Goal: Task Accomplishment & Management: Manage account settings

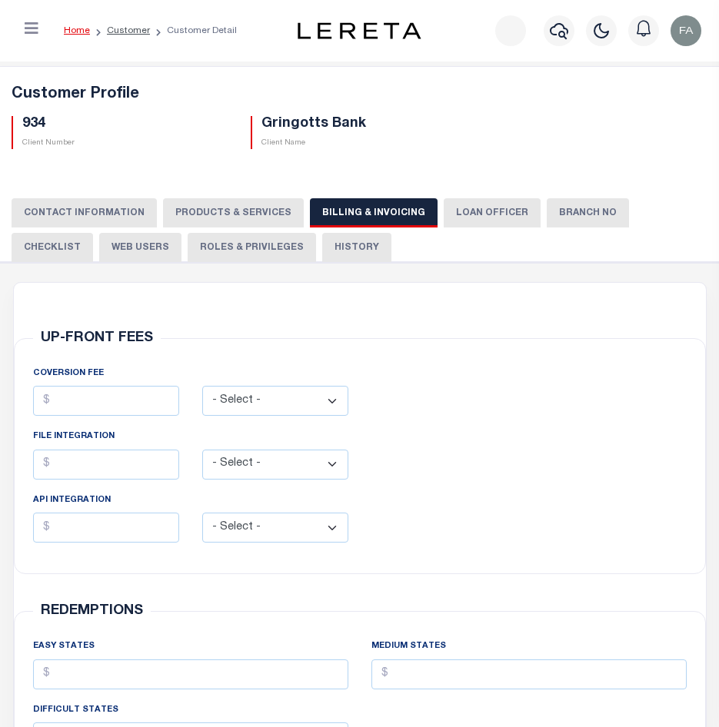
click at [444, 211] on button "LOAN OFFICER" at bounding box center [492, 212] width 97 height 29
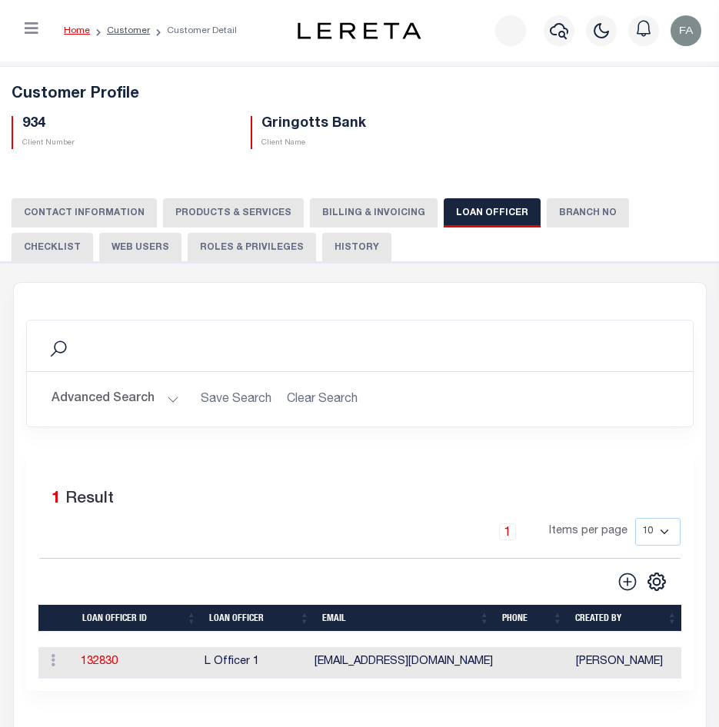
scroll to position [154, 0]
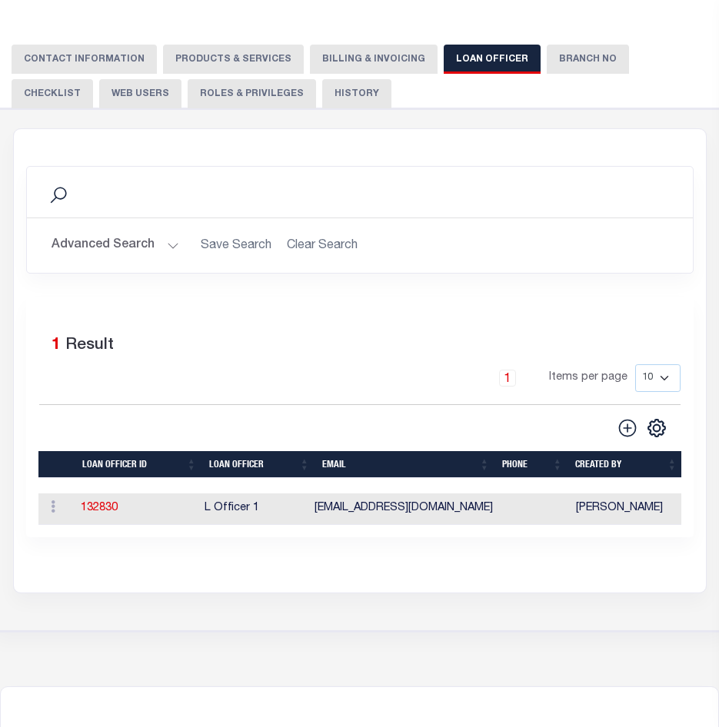
click at [324, 514] on td "[EMAIL_ADDRESS][DOMAIN_NAME]" at bounding box center [403, 510] width 191 height 32
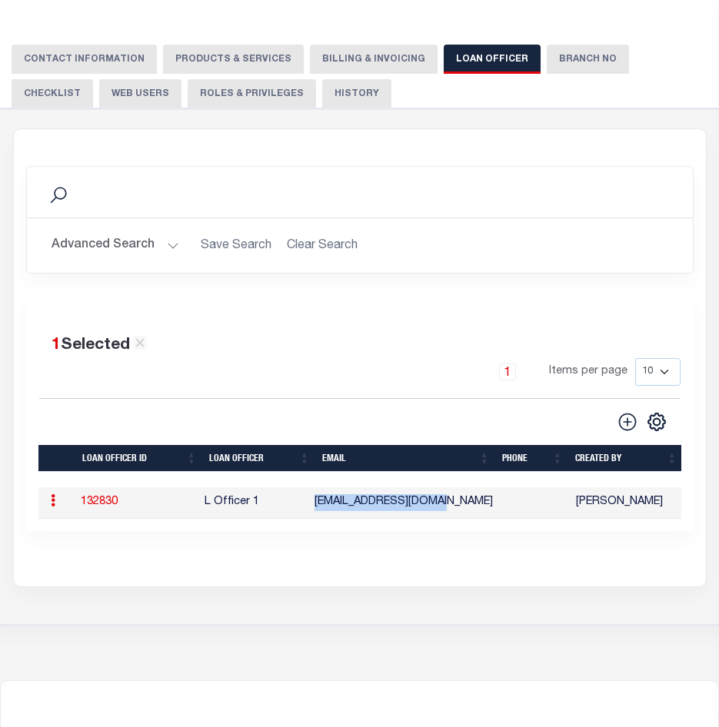
drag, startPoint x: 321, startPoint y: 506, endPoint x: 437, endPoint y: 504, distance: 116.9
click at [437, 504] on td "[EMAIL_ADDRESS][DOMAIN_NAME]" at bounding box center [403, 503] width 191 height 32
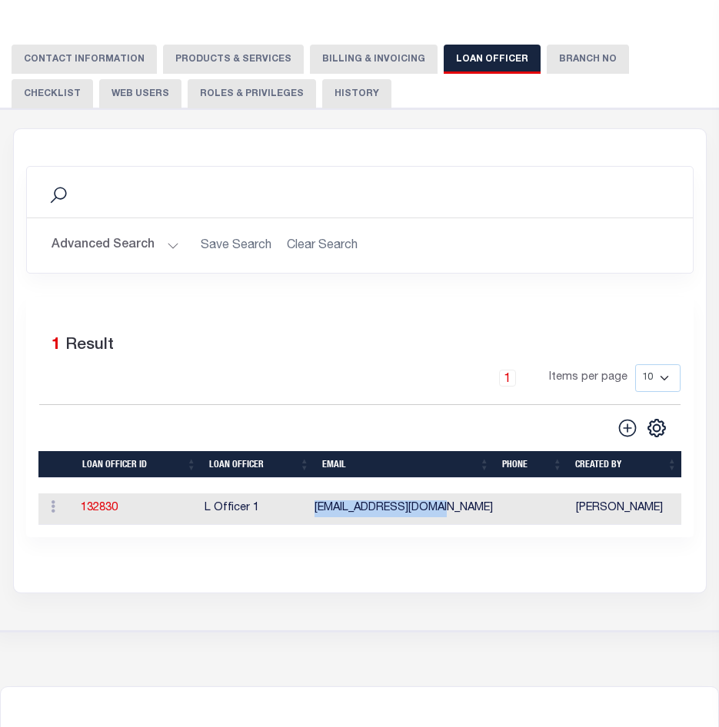
copy td "[EMAIL_ADDRESS][DOMAIN_NAME]"
drag, startPoint x: 265, startPoint y: 504, endPoint x: 206, endPoint y: 511, distance: 59.6
click at [206, 511] on td "L Officer 1" at bounding box center [253, 510] width 110 height 32
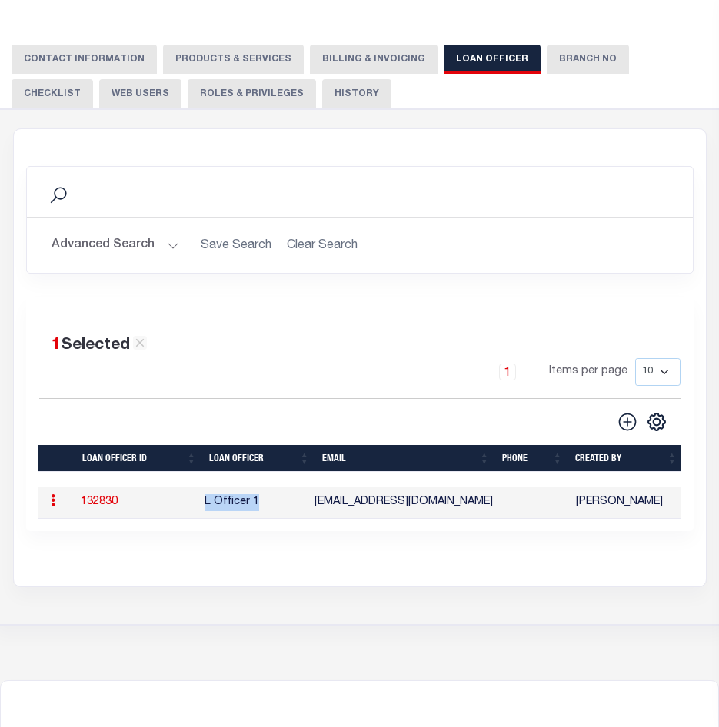
copy td "L Officer 1"
click at [181, 509] on td "132830" at bounding box center [137, 503] width 124 height 32
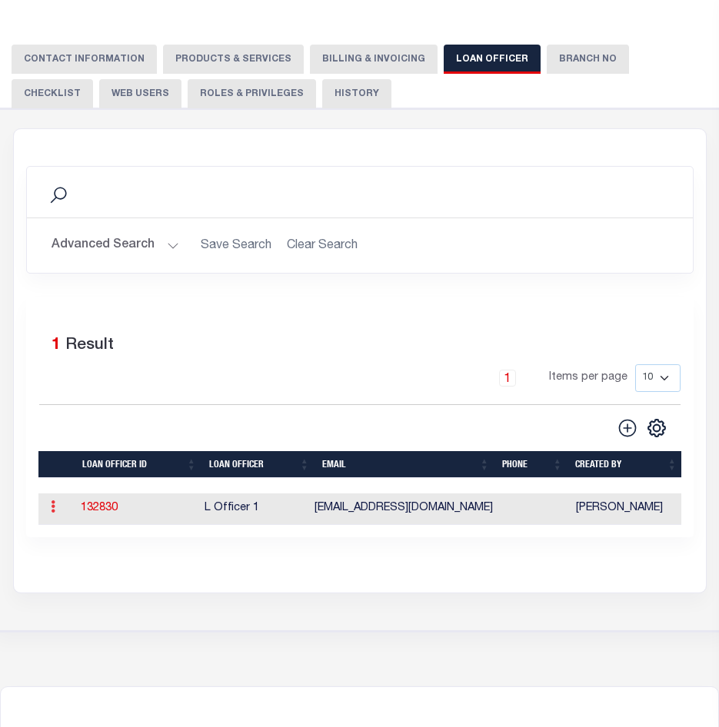
click at [55, 510] on link at bounding box center [53, 509] width 17 height 12
click at [162, 501] on td "132830" at bounding box center [137, 510] width 124 height 32
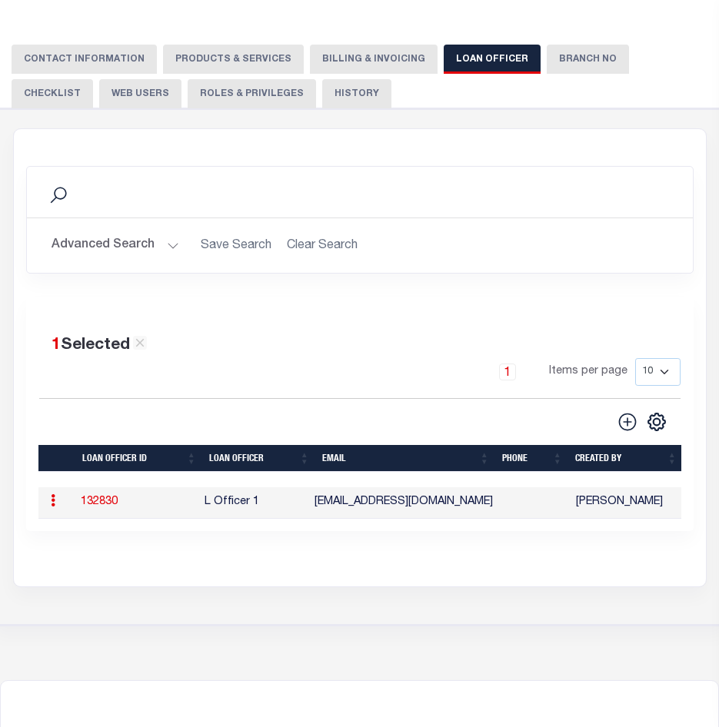
click at [279, 500] on td "L Officer 1" at bounding box center [253, 503] width 110 height 32
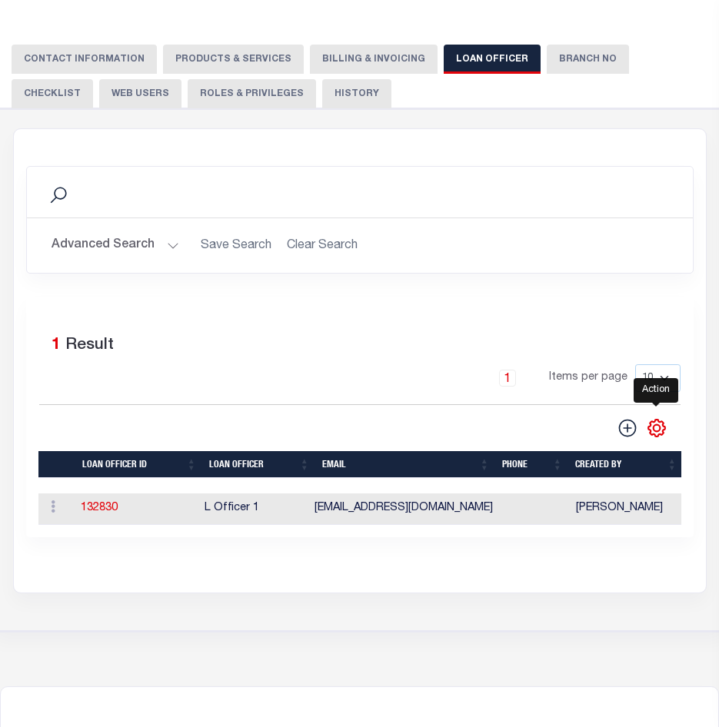
click at [658, 427] on icon "" at bounding box center [656, 427] width 7 height 7
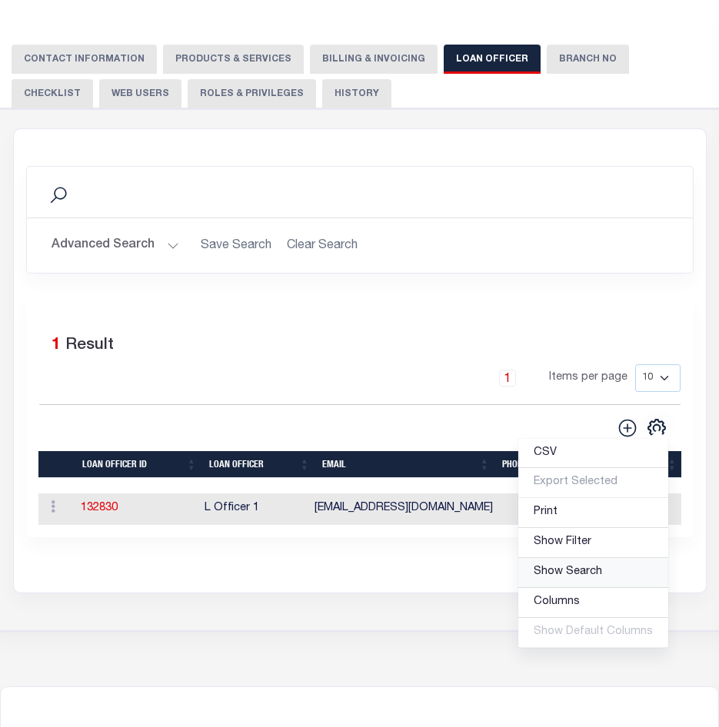
click at [561, 577] on span "Show Search" at bounding box center [567, 572] width 68 height 11
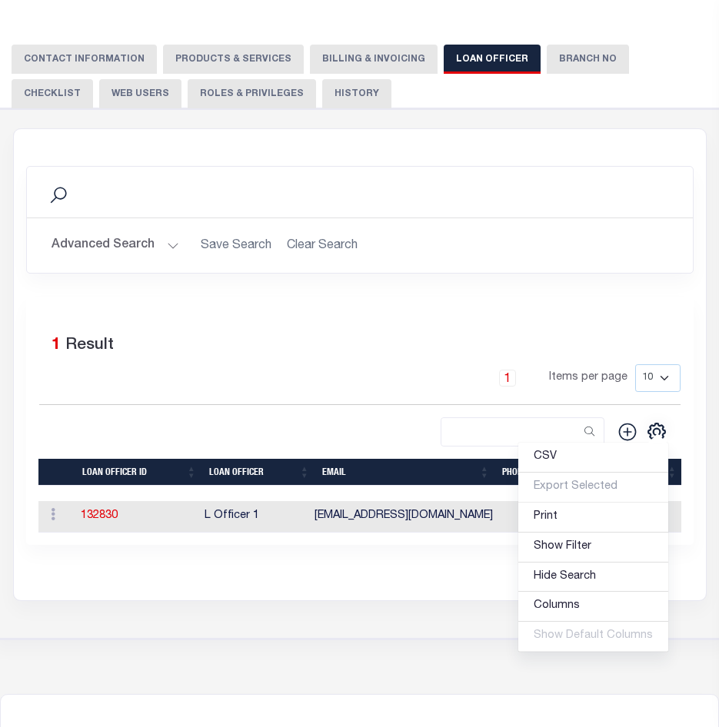
click at [490, 452] on div "1 Selected 1 Result 1 Items per page 10 25 50 100" at bounding box center [359, 421] width 667 height 248
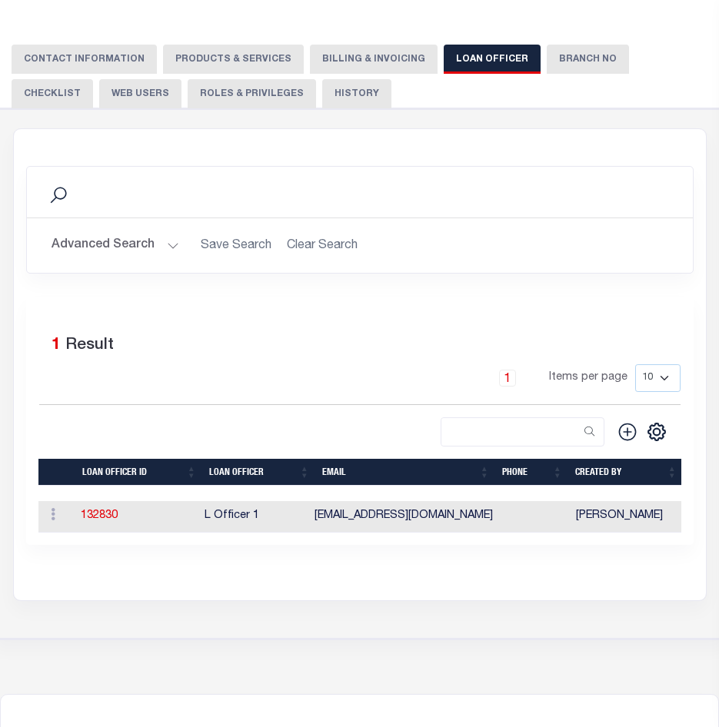
click at [388, 433] on div "CSV Export Selected Print Show Filter Hide Search Columns 0: 1: LOAN OFFICER ID…" at bounding box center [359, 432] width 641 height 30
click at [452, 433] on input "search" at bounding box center [508, 432] width 135 height 28
type input "L officcce"
type input "L off"
click at [401, 415] on div "1 Selected 1 Result 1 Items per page 10 25 50 100" at bounding box center [360, 383] width 666 height 125
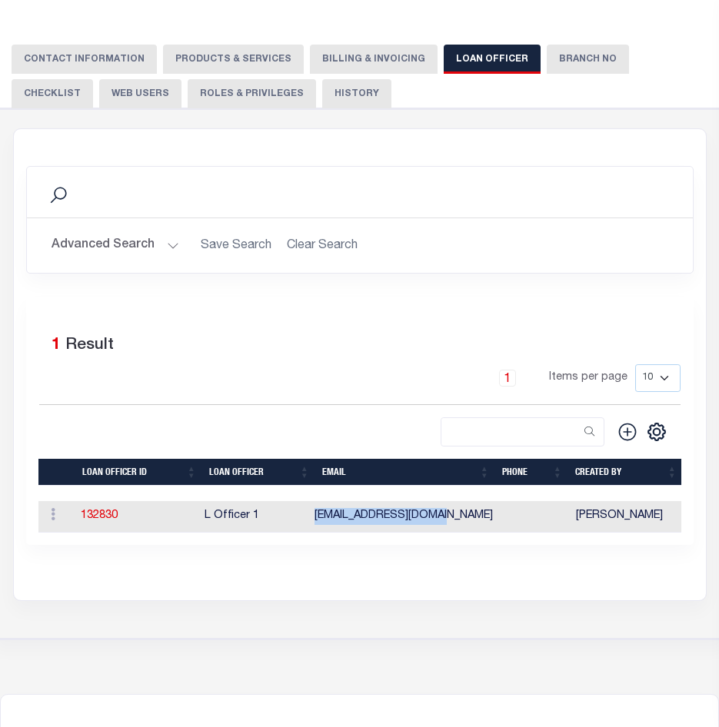
drag, startPoint x: 418, startPoint y: 516, endPoint x: 321, endPoint y: 515, distance: 97.6
click at [321, 515] on td "[EMAIL_ADDRESS][DOMAIN_NAME]" at bounding box center [403, 517] width 191 height 32
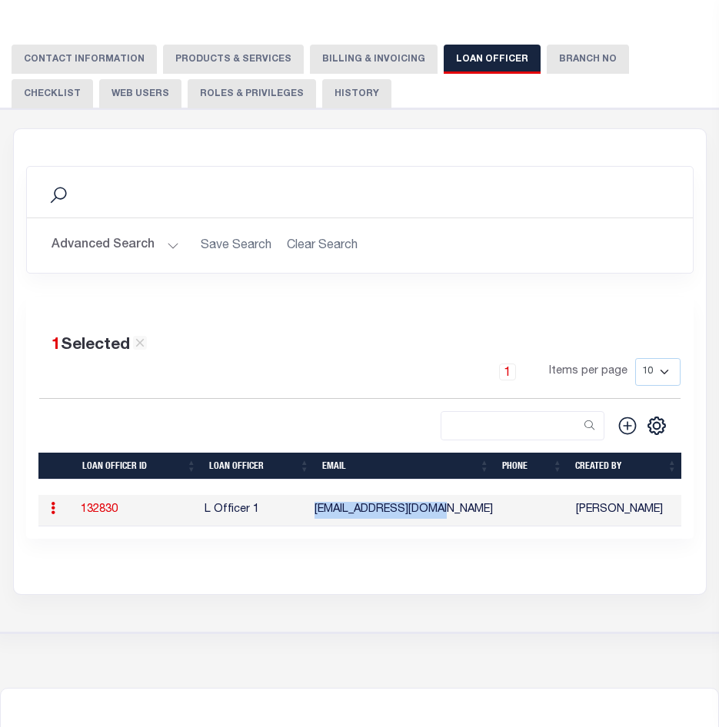
copy td "[EMAIL_ADDRESS][DOMAIN_NAME]"
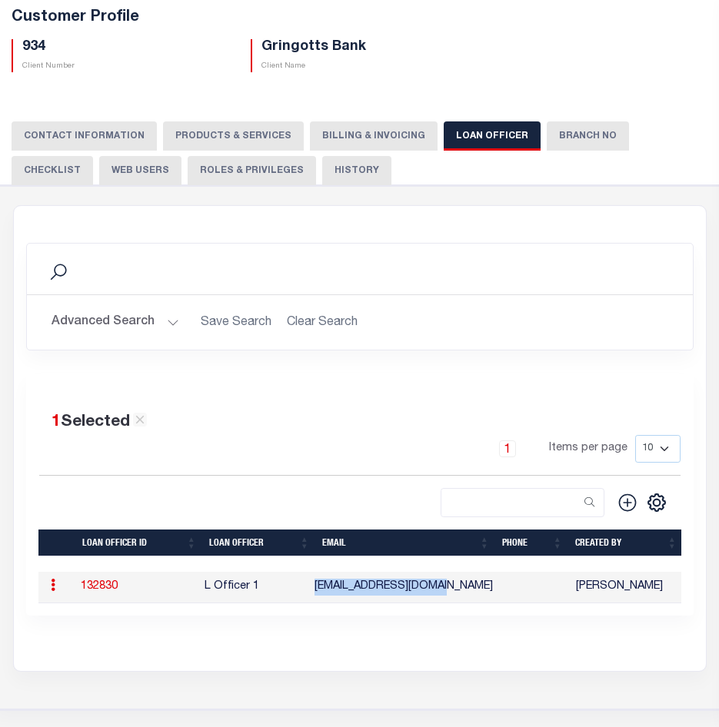
click at [547, 135] on button "Branch No" at bounding box center [588, 135] width 82 height 29
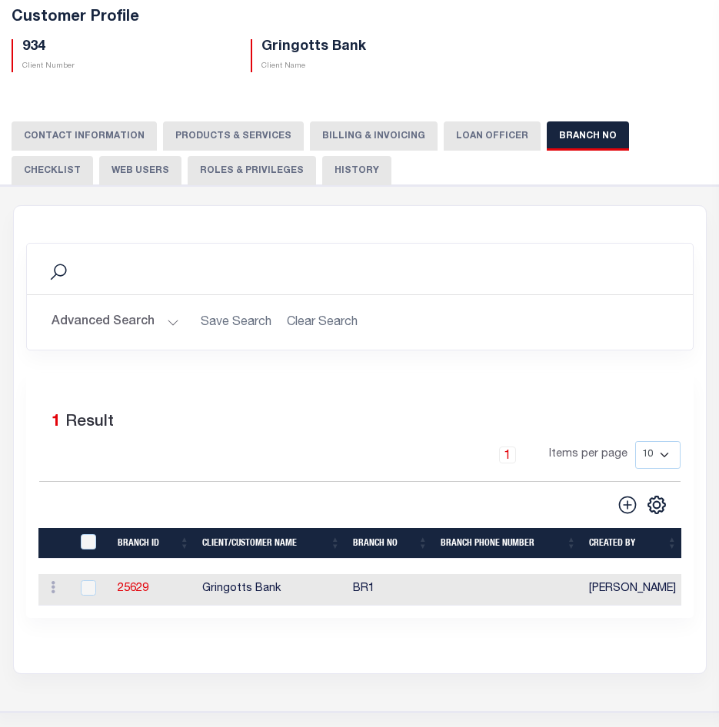
scroll to position [154, 0]
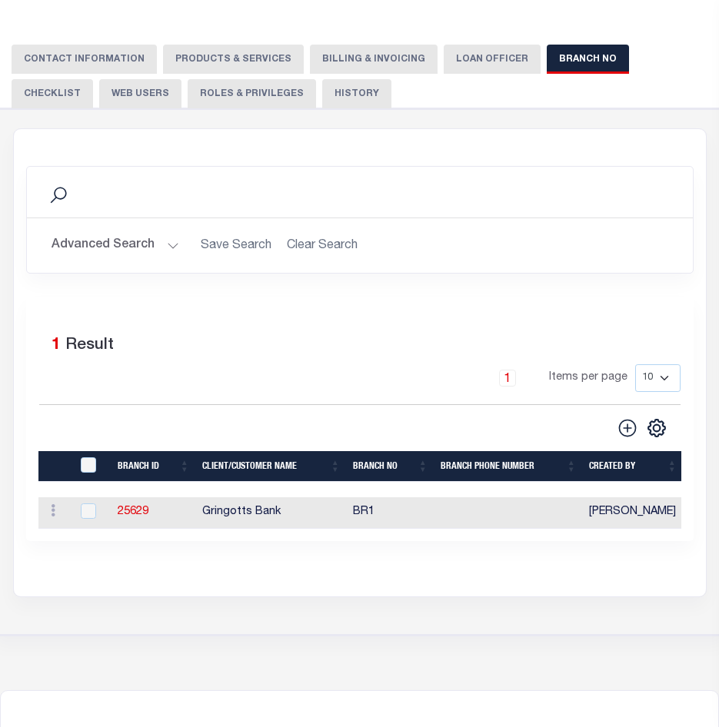
click at [277, 508] on td "Gringotts Bank" at bounding box center [271, 513] width 151 height 32
checkbox input "true"
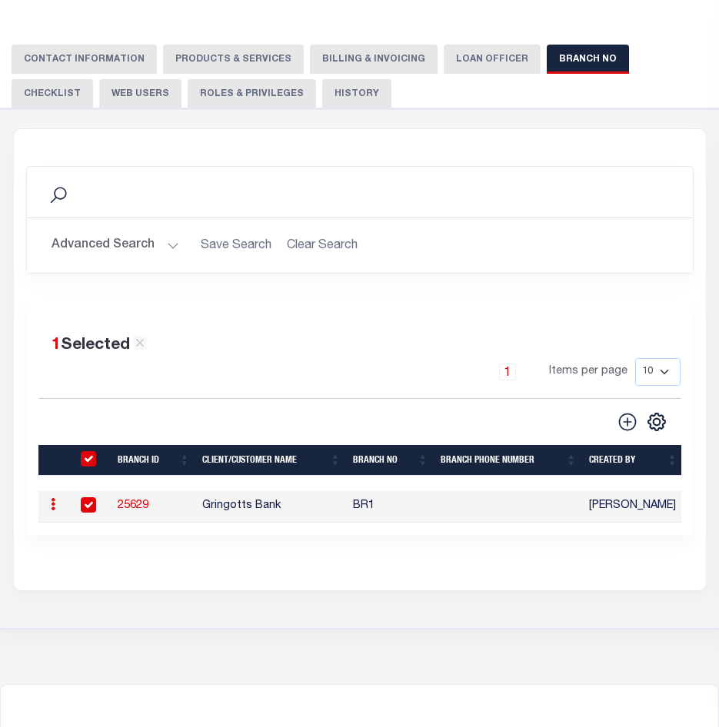
click at [359, 517] on td "BR1" at bounding box center [391, 507] width 88 height 32
checkbox input "false"
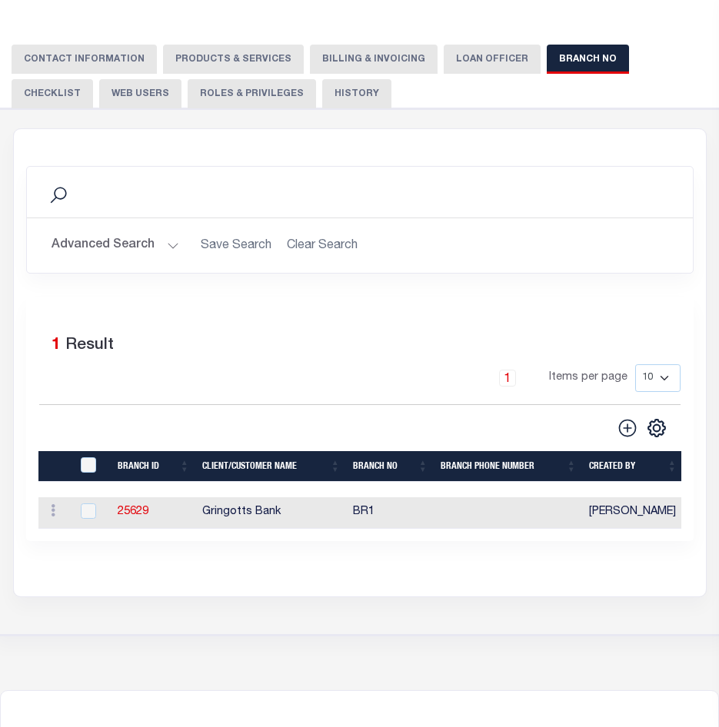
click at [567, 524] on td at bounding box center [508, 513] width 148 height 32
checkbox input "true"
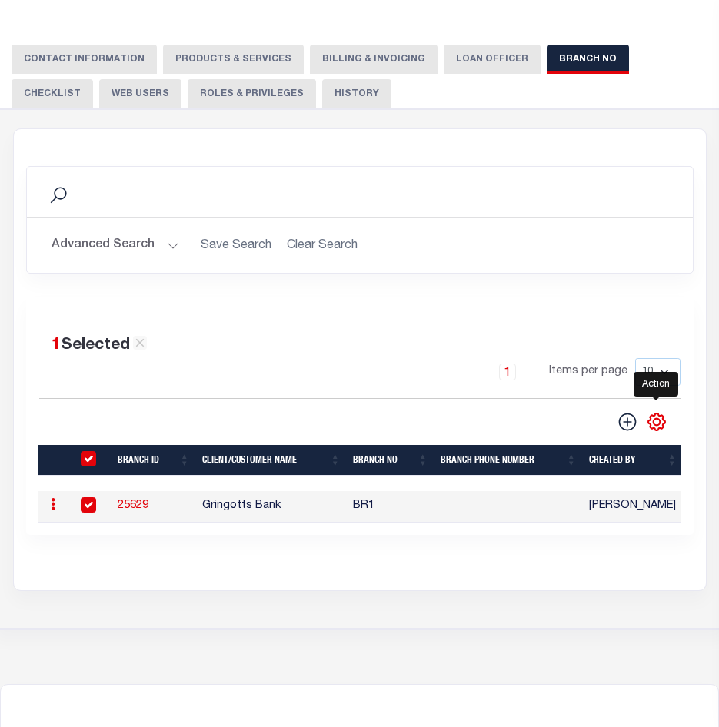
click at [665, 427] on icon "" at bounding box center [656, 422] width 20 height 20
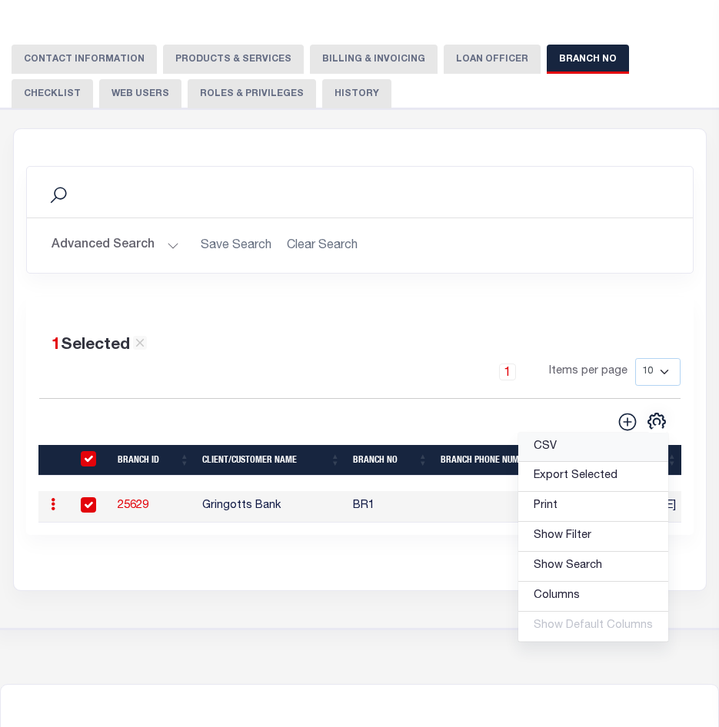
click at [587, 450] on link "CSV" at bounding box center [593, 448] width 150 height 30
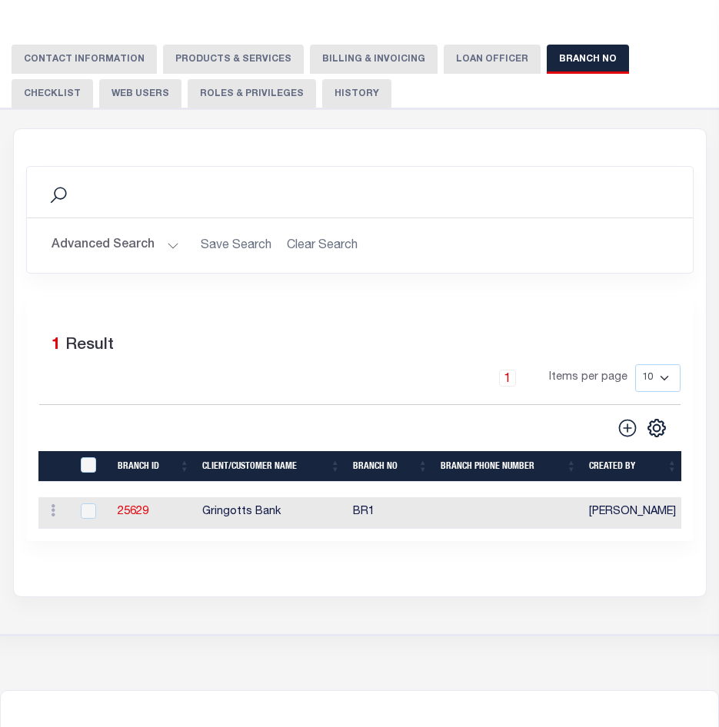
click at [93, 79] on button "Checklist" at bounding box center [52, 93] width 81 height 29
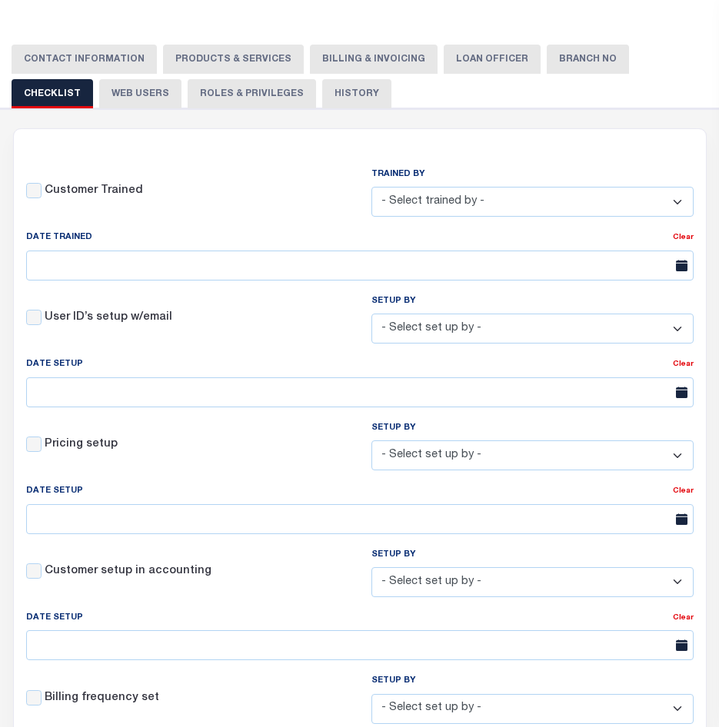
click at [99, 101] on button "Web Users" at bounding box center [140, 93] width 82 height 29
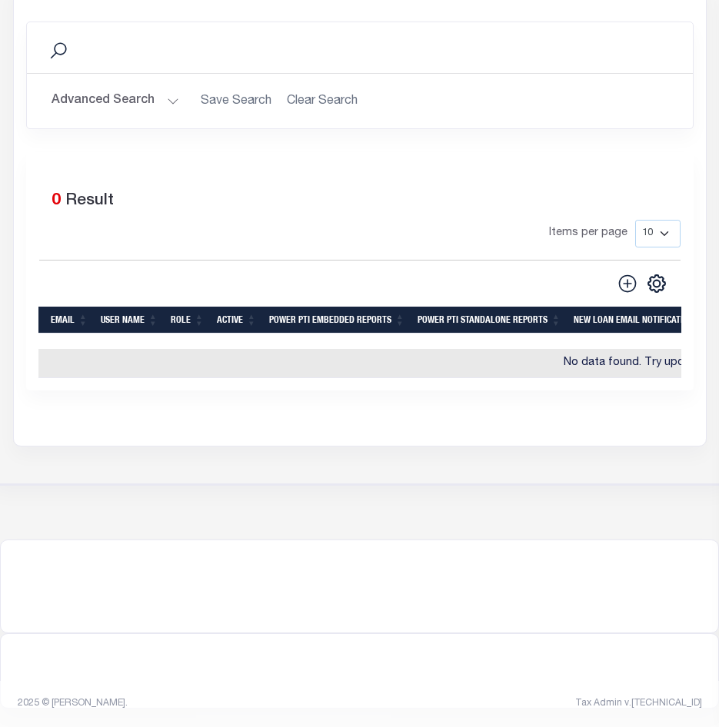
scroll to position [80, 0]
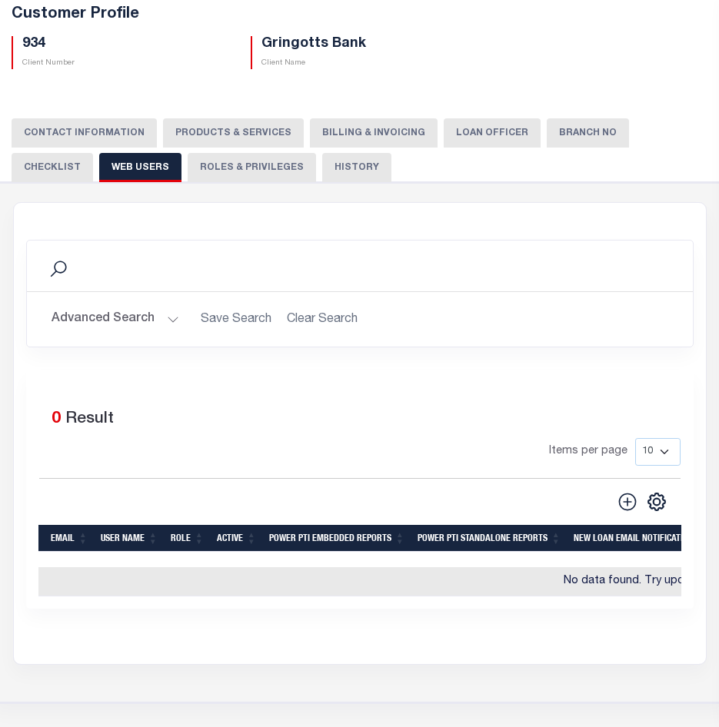
click at [188, 157] on button "Roles & Privileges" at bounding box center [252, 167] width 128 height 29
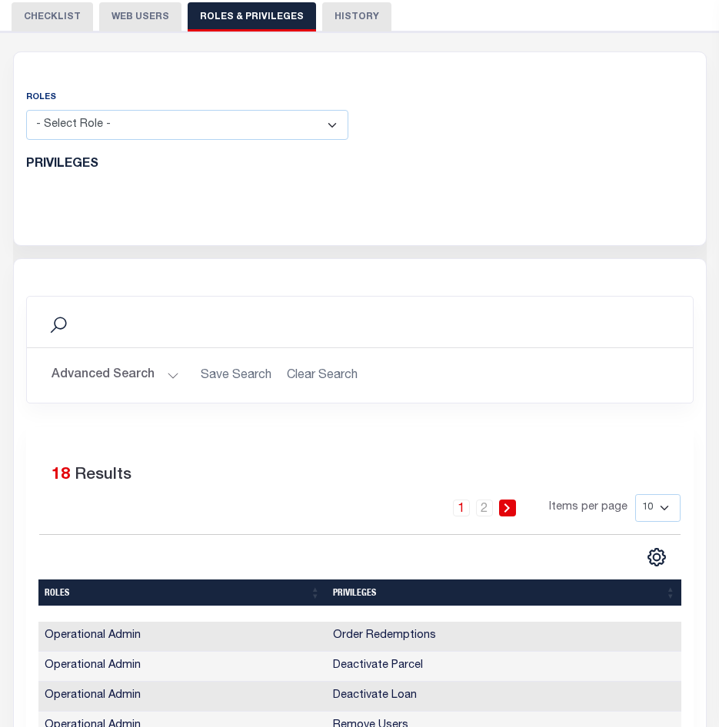
scroll to position [100, 0]
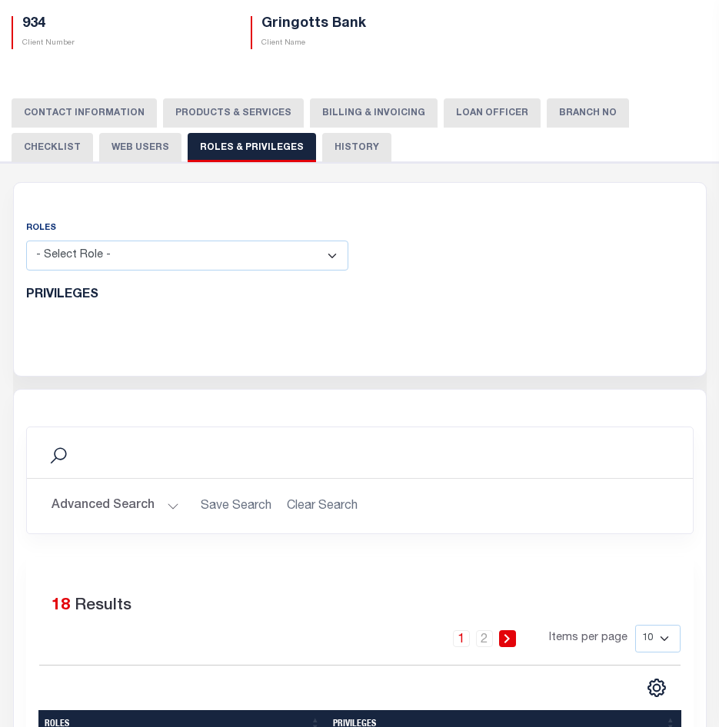
drag, startPoint x: 259, startPoint y: 265, endPoint x: 272, endPoint y: 197, distance: 69.7
click at [322, 158] on button "History" at bounding box center [356, 147] width 69 height 29
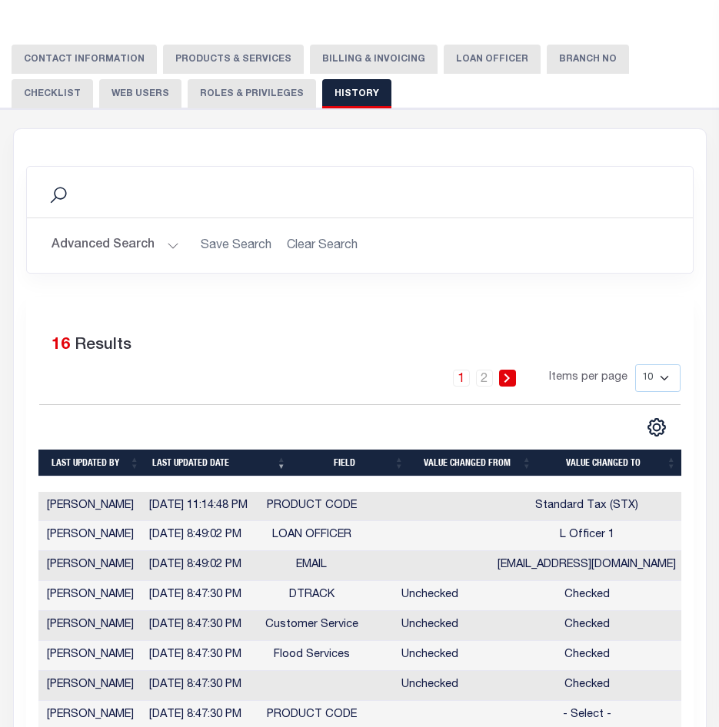
scroll to position [0, 0]
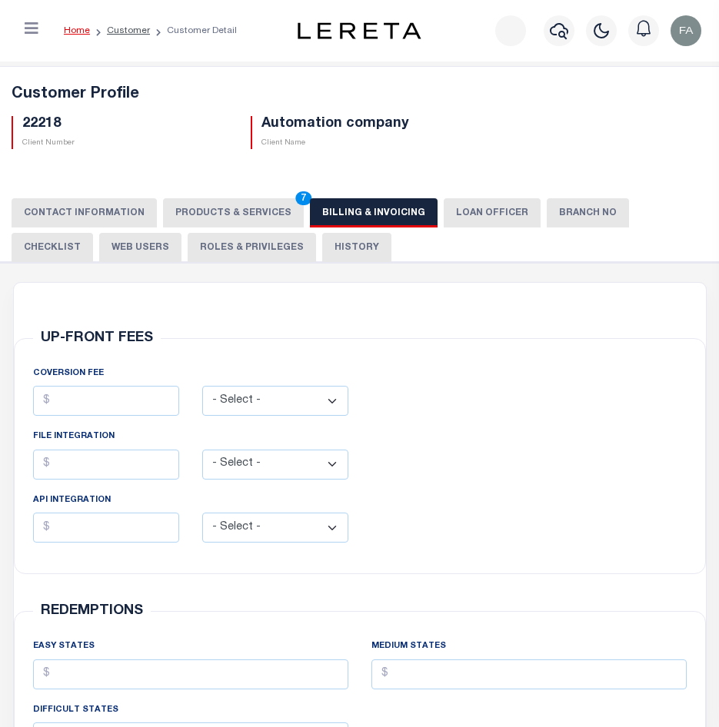
scroll to position [55, 0]
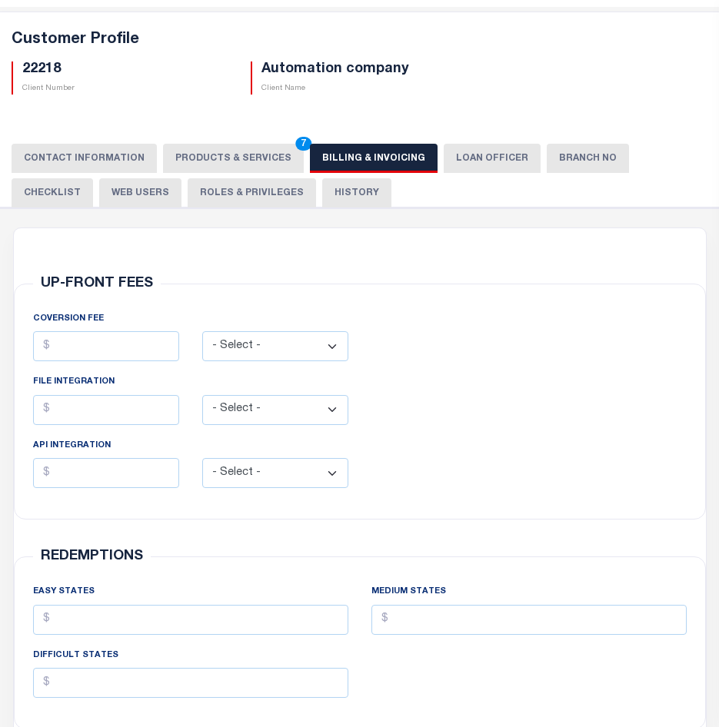
click at [487, 168] on button "LOAN OFFICER" at bounding box center [492, 158] width 97 height 29
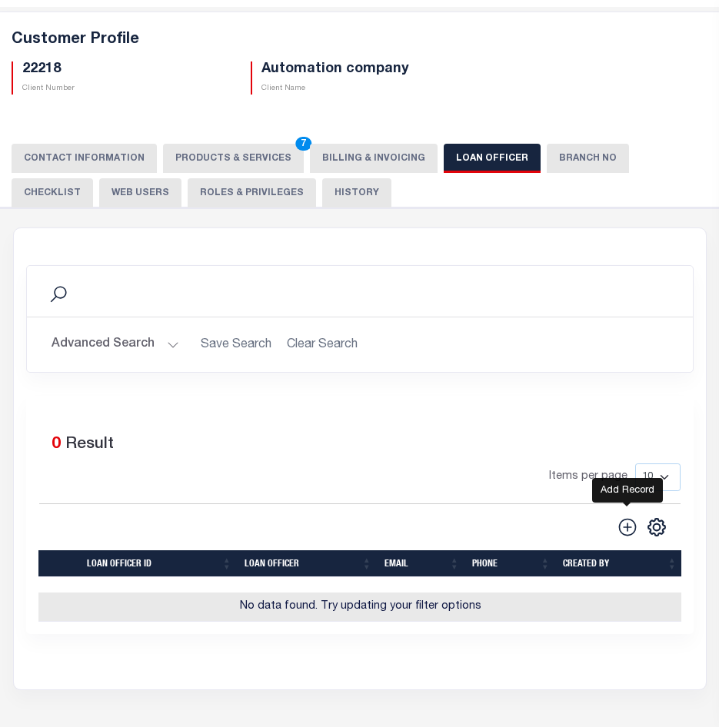
click at [621, 523] on icon at bounding box center [627, 527] width 18 height 18
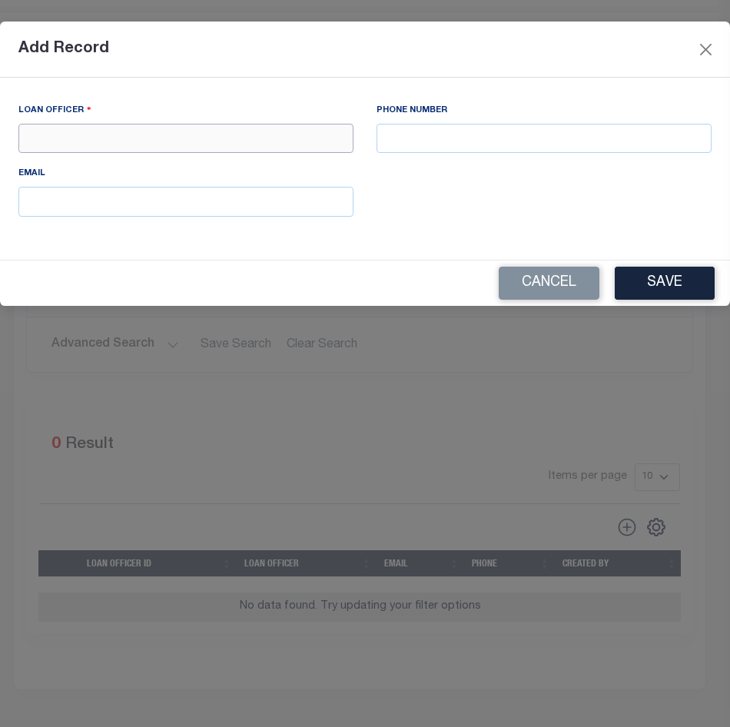
click at [203, 147] on input "text" at bounding box center [185, 139] width 335 height 30
click at [218, 128] on input "text" at bounding box center [185, 139] width 335 height 30
paste input "[EMAIL_ADDRESS][DOMAIN_NAME]"
click at [401, 228] on div "LOAN OFFICER jcabrera-c@lereta.com PHONE NUMBER EMAIL" at bounding box center [365, 165] width 716 height 127
click at [315, 146] on input "[EMAIL_ADDRESS][DOMAIN_NAME]" at bounding box center [185, 139] width 335 height 30
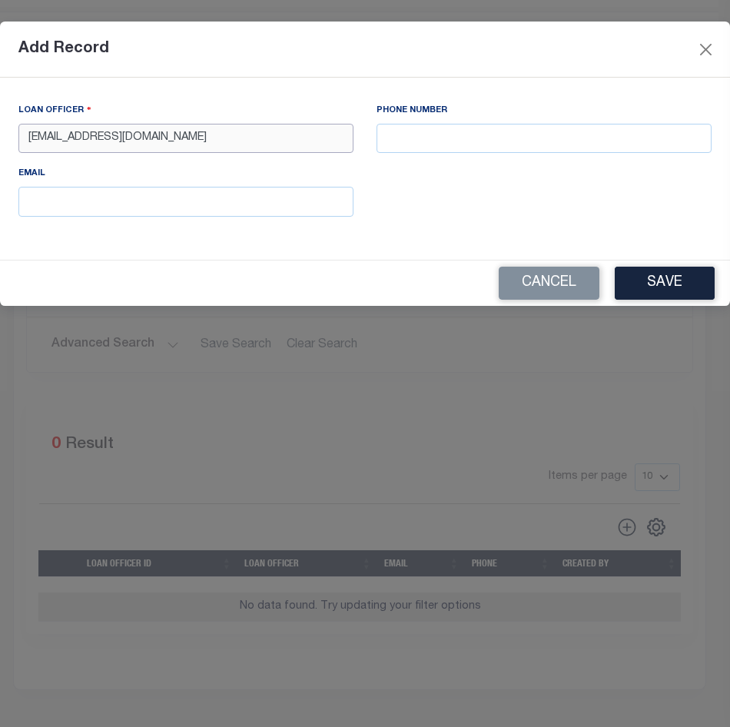
paste input "L Officer 1"
type input "L Officer 1"
click at [173, 146] on input "L Officer 1" at bounding box center [185, 139] width 335 height 30
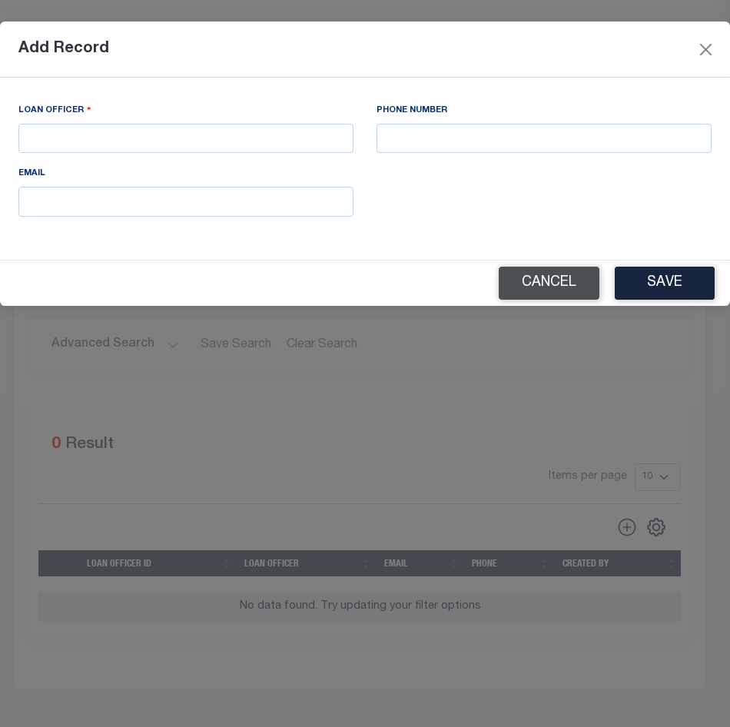
click at [534, 277] on button "Cancel" at bounding box center [549, 283] width 101 height 33
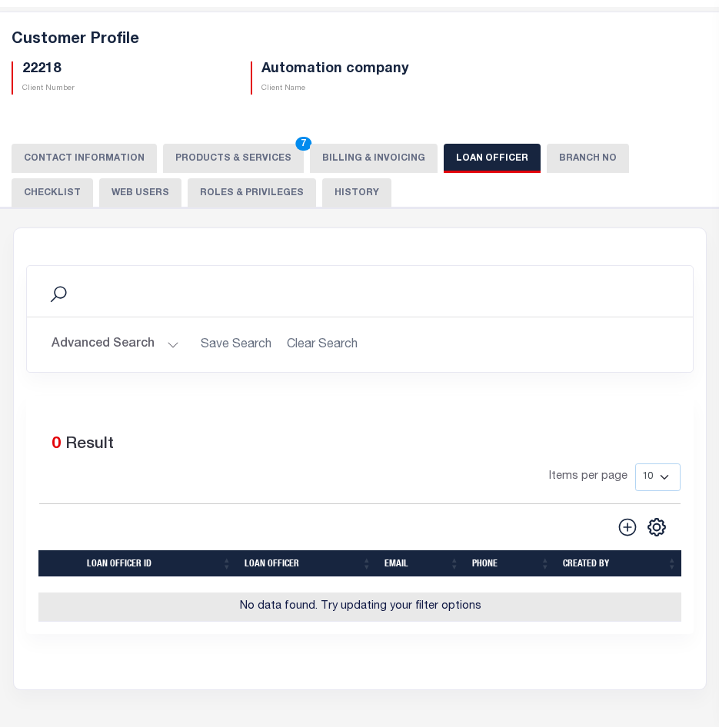
click at [300, 347] on h2 "Advanced Search Save Search Clear Search" at bounding box center [359, 345] width 641 height 30
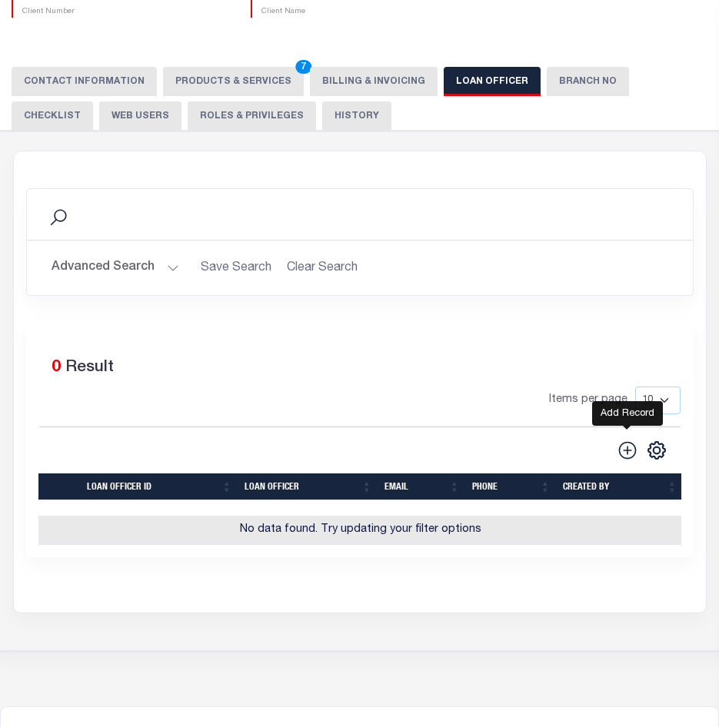
click at [620, 458] on icon at bounding box center [627, 450] width 18 height 18
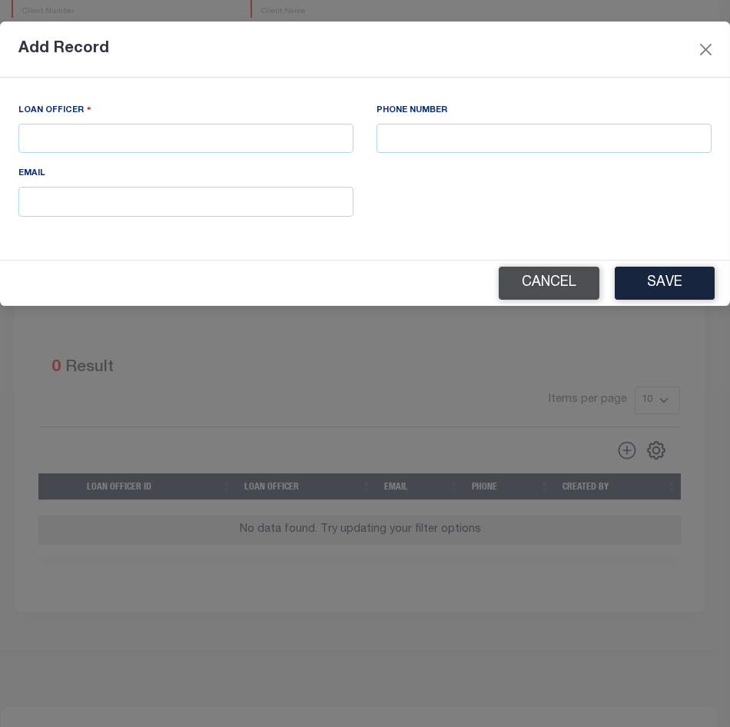
click at [580, 287] on button "Cancel" at bounding box center [549, 283] width 101 height 33
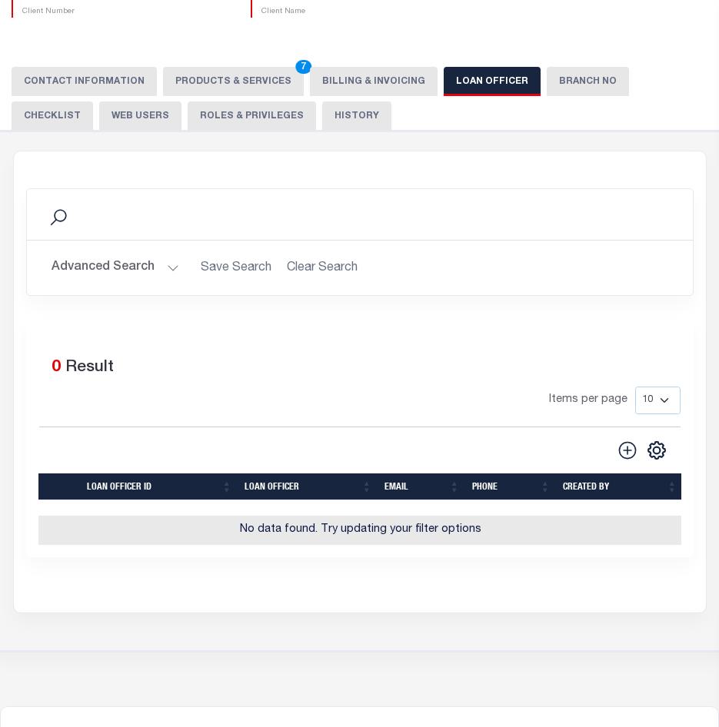
scroll to position [55, 0]
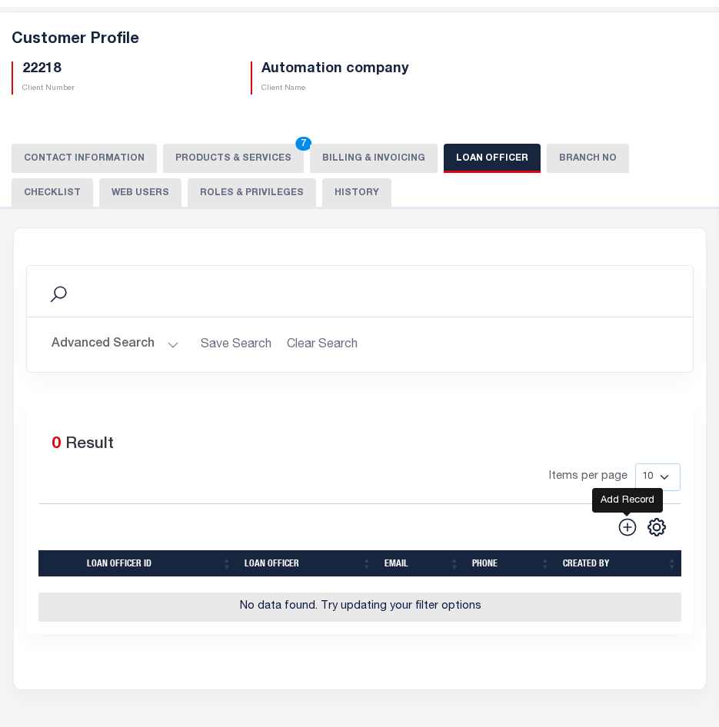
click at [623, 528] on icon at bounding box center [627, 527] width 20 height 20
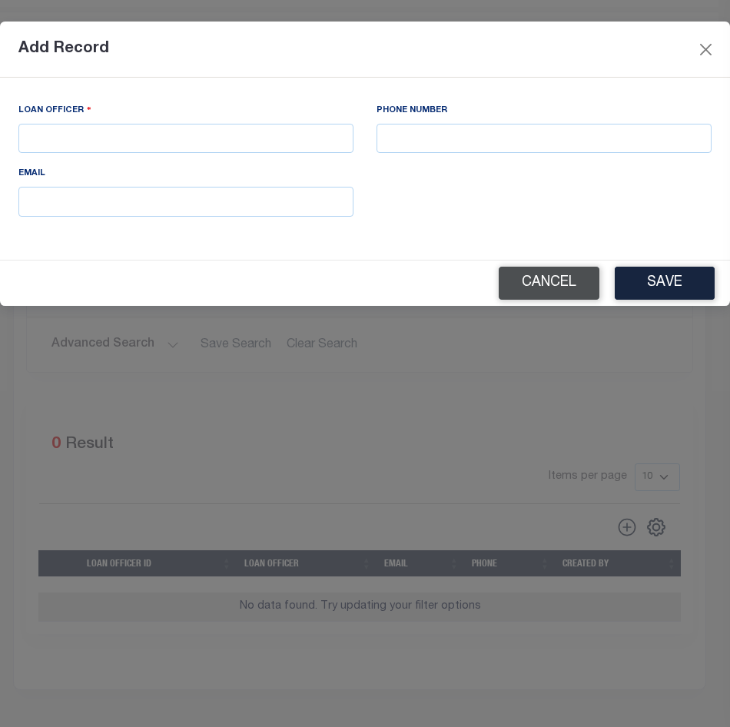
click at [577, 288] on button "Cancel" at bounding box center [549, 283] width 101 height 33
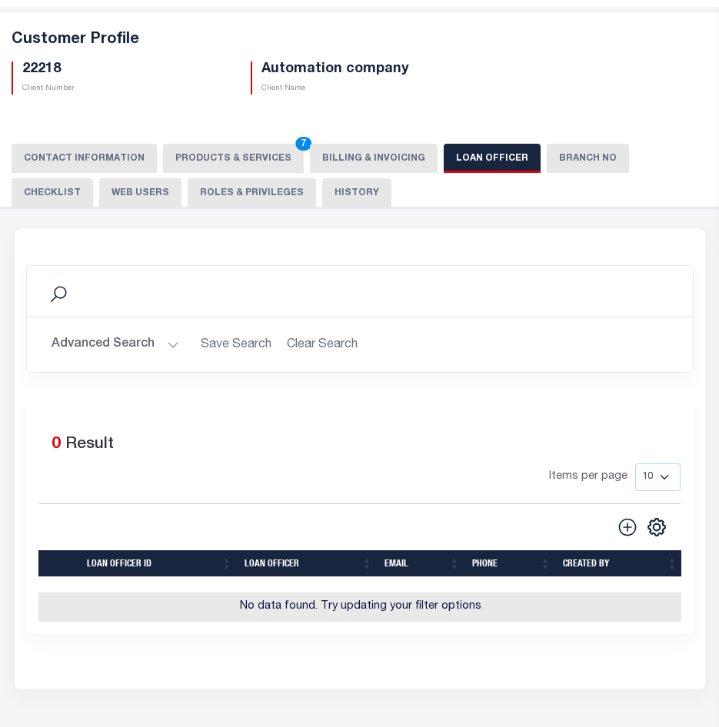
click at [568, 161] on button "Branch No" at bounding box center [588, 158] width 82 height 29
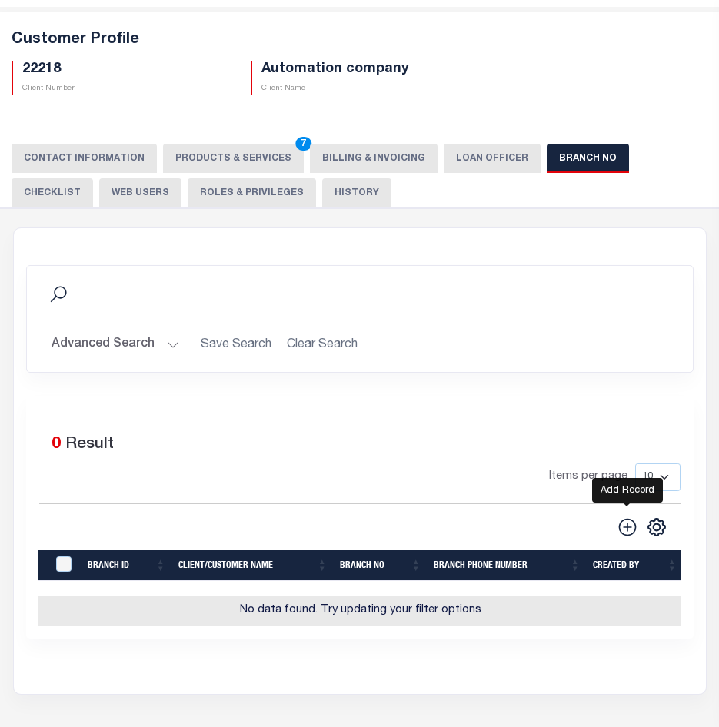
click at [623, 524] on icon at bounding box center [627, 527] width 20 height 20
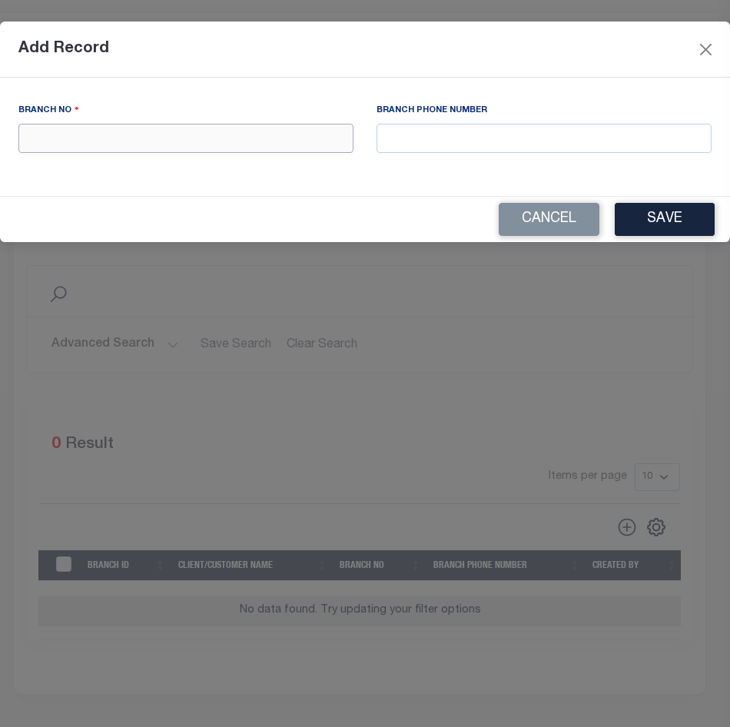
click at [216, 143] on input "text" at bounding box center [185, 139] width 335 height 30
type input "G"
type input "25629"
click at [666, 214] on button "Save" at bounding box center [665, 219] width 100 height 33
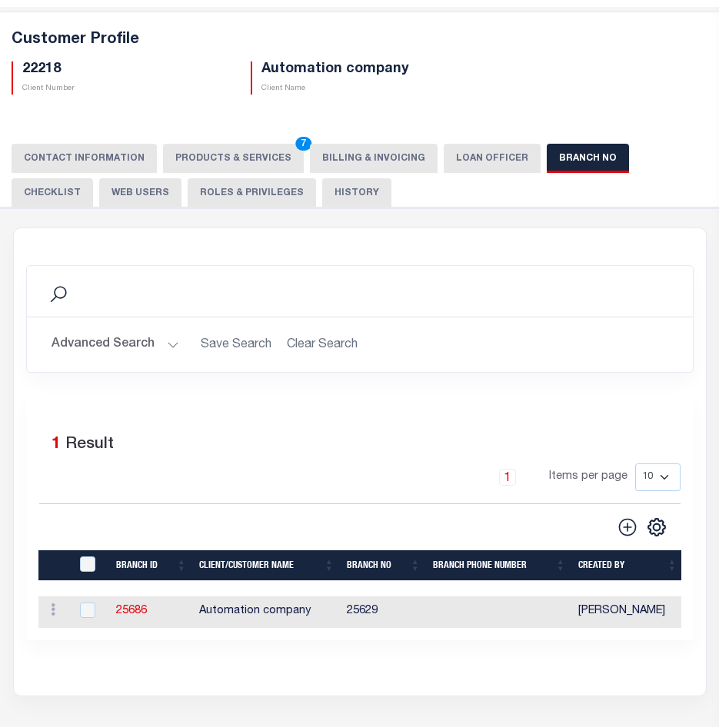
click at [93, 178] on button "Checklist" at bounding box center [52, 192] width 81 height 29
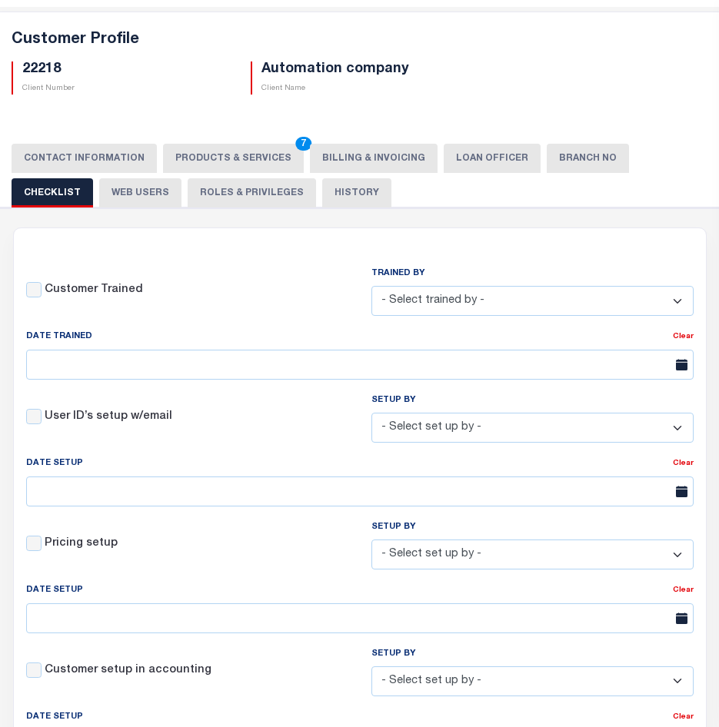
click at [99, 202] on button "Web Users" at bounding box center [140, 192] width 82 height 29
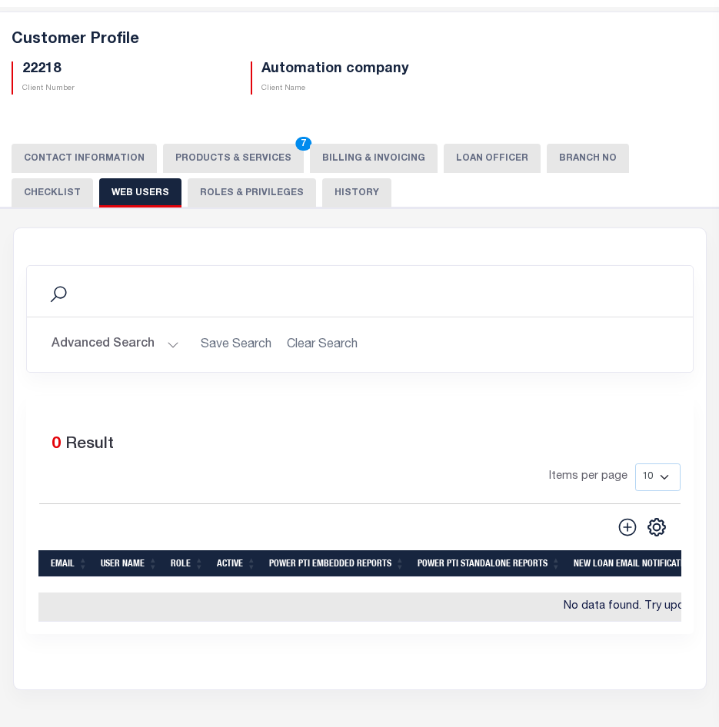
click at [206, 181] on button "Roles & Privileges" at bounding box center [252, 192] width 128 height 29
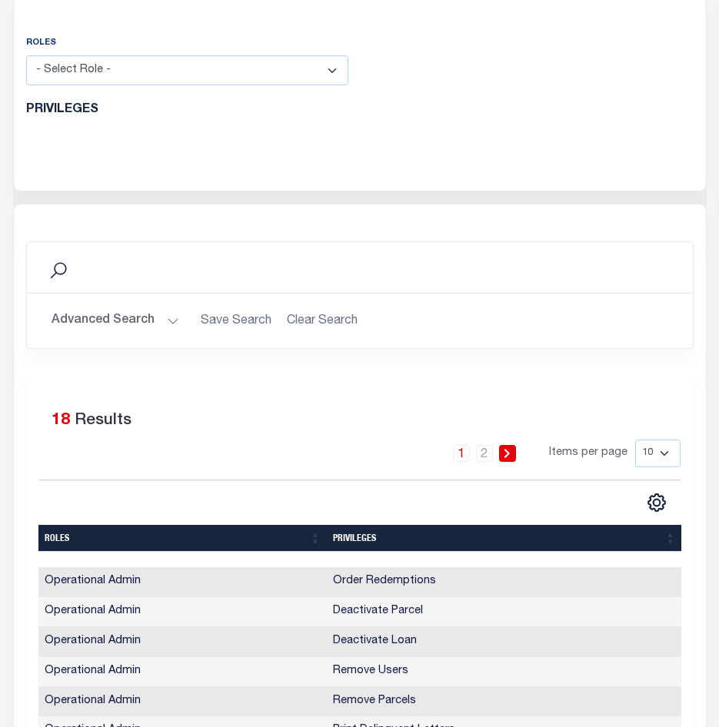
scroll to position [208, 0]
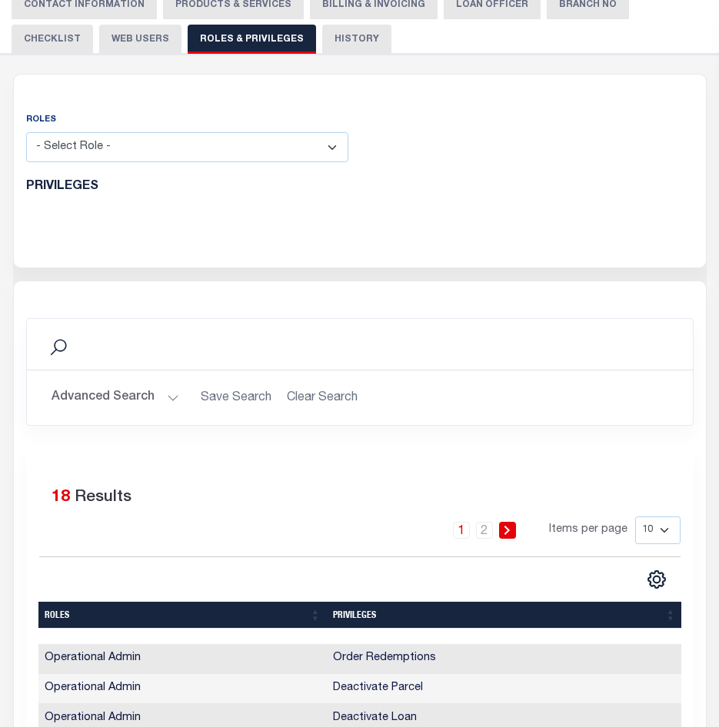
click at [322, 32] on button "History" at bounding box center [356, 39] width 69 height 29
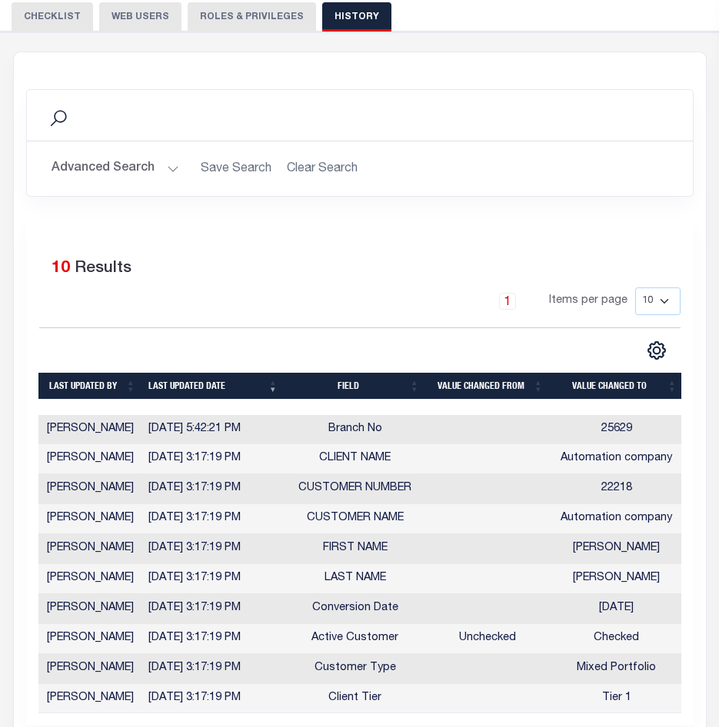
scroll to position [307, 0]
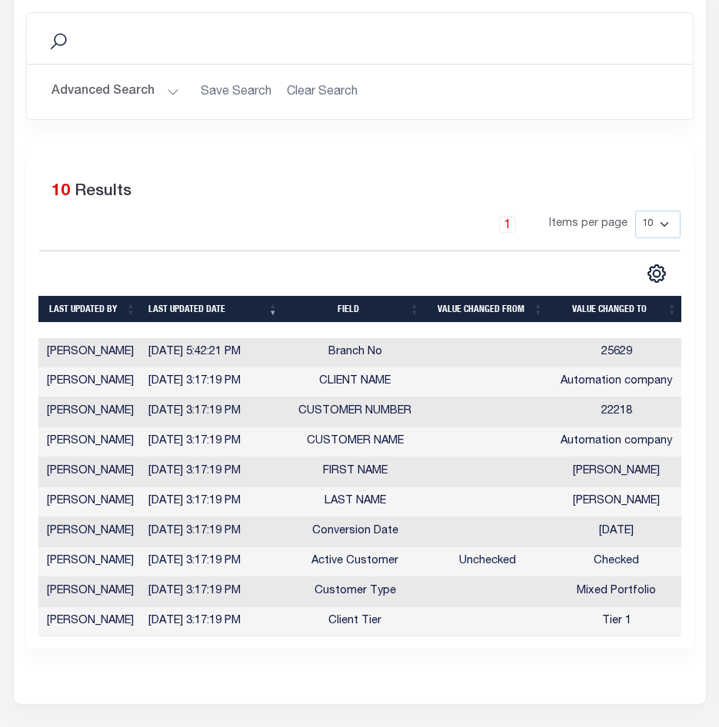
drag, startPoint x: 629, startPoint y: 151, endPoint x: 591, endPoint y: 193, distance: 56.1
click at [629, 151] on div "Selected 10 Results 1 Items per page 10 25 50 100" at bounding box center [359, 396] width 667 height 506
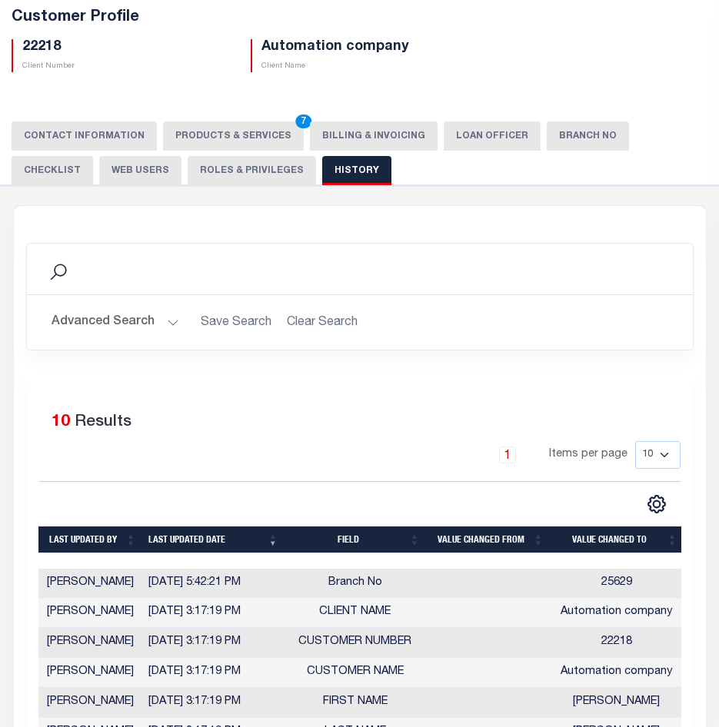
scroll to position [0, 0]
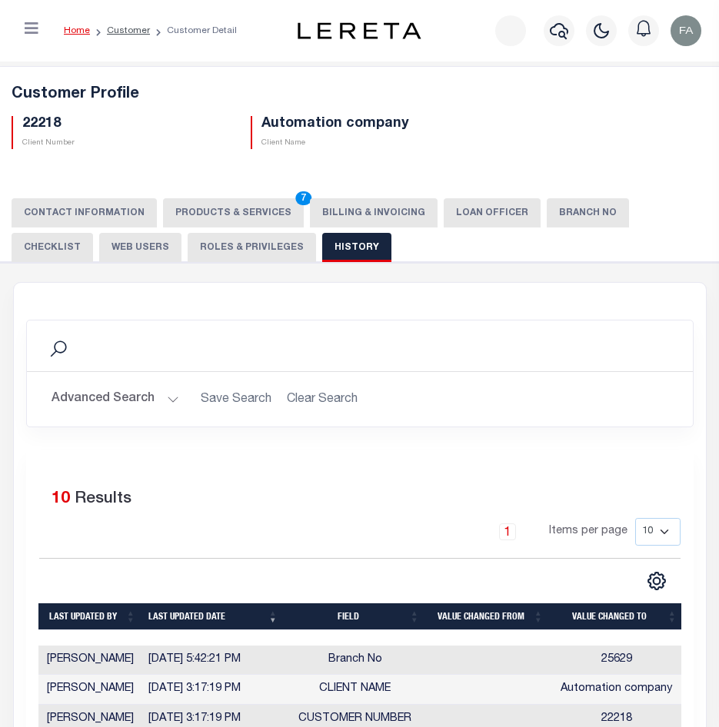
drag, startPoint x: 13, startPoint y: 99, endPoint x: 407, endPoint y: 118, distance: 394.8
click at [407, 118] on div "Customer Profile 22218 Client Number Automation company Client Name" at bounding box center [359, 114] width 733 height 95
click at [330, 140] on p "Client Name" at bounding box center [364, 144] width 206 height 12
drag, startPoint x: 330, startPoint y: 145, endPoint x: 11, endPoint y: 97, distance: 322.6
click at [11, 97] on div "Customer Profile 22218 Client Number Automation company Client Name" at bounding box center [359, 114] width 733 height 95
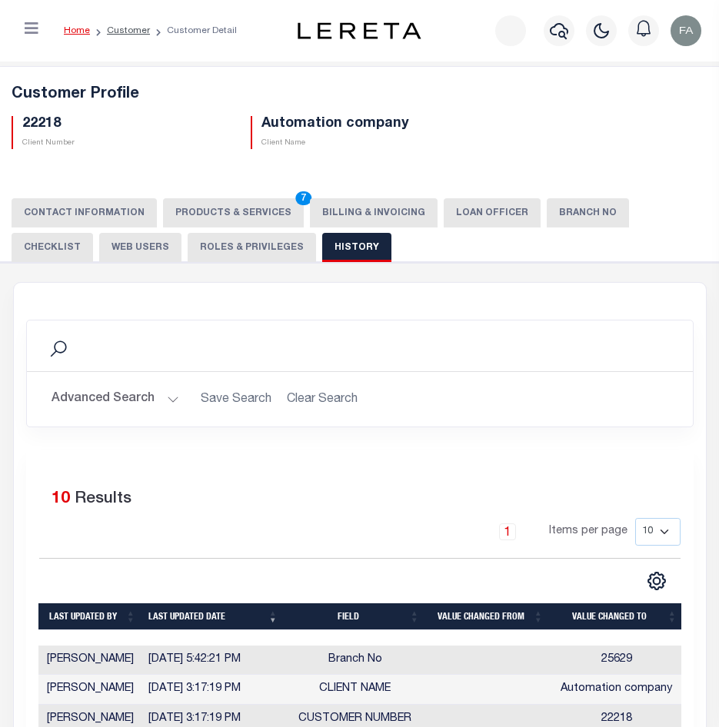
copy div "Customer Profile 22218 Client Number Automation company Client Name"
